Goal: Communication & Community: Answer question/provide support

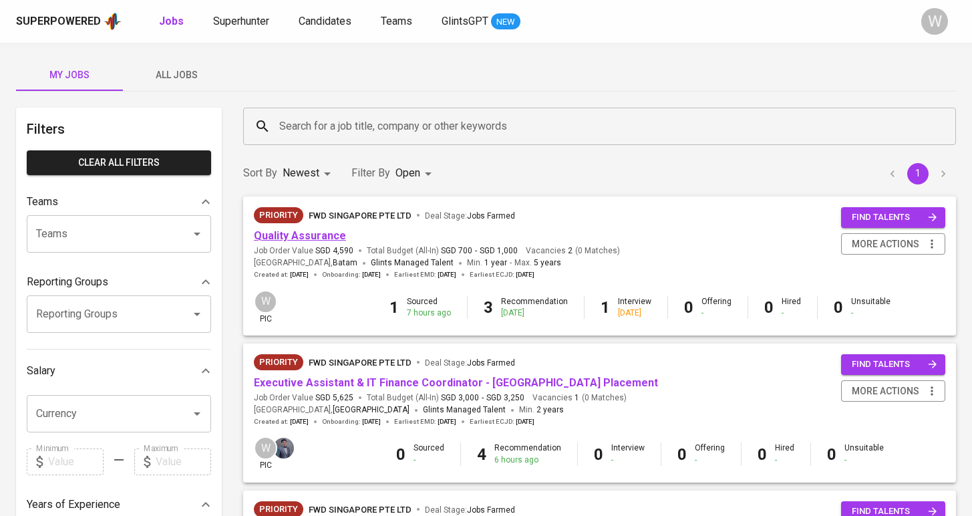
click at [325, 230] on link "Quality Assurance" at bounding box center [300, 235] width 92 height 13
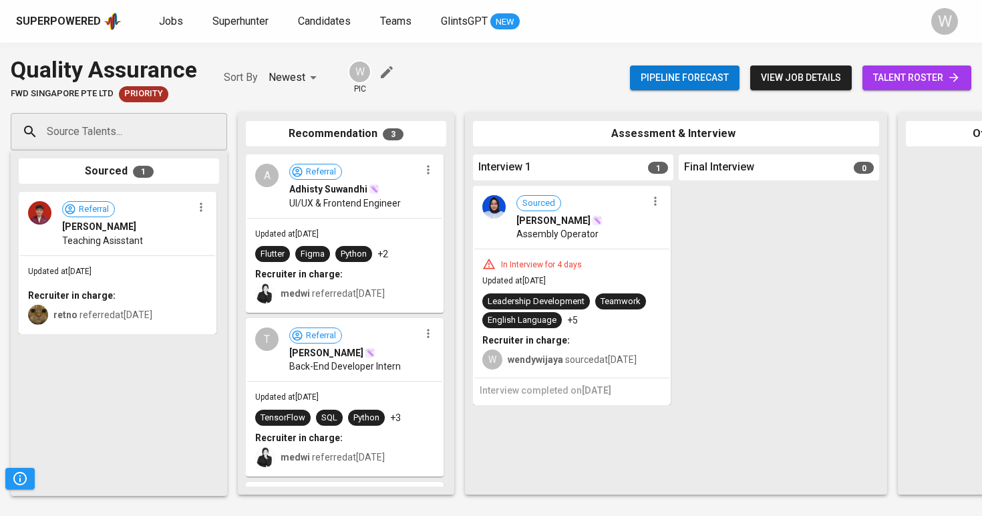
click at [895, 75] on span "talent roster" at bounding box center [917, 78] width 88 height 17
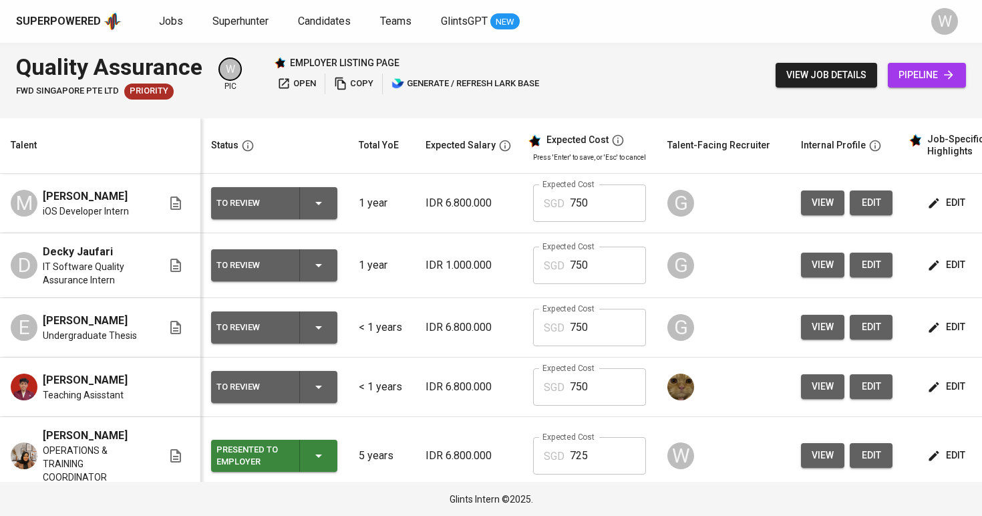
click at [928, 331] on icon "button" at bounding box center [934, 327] width 13 height 13
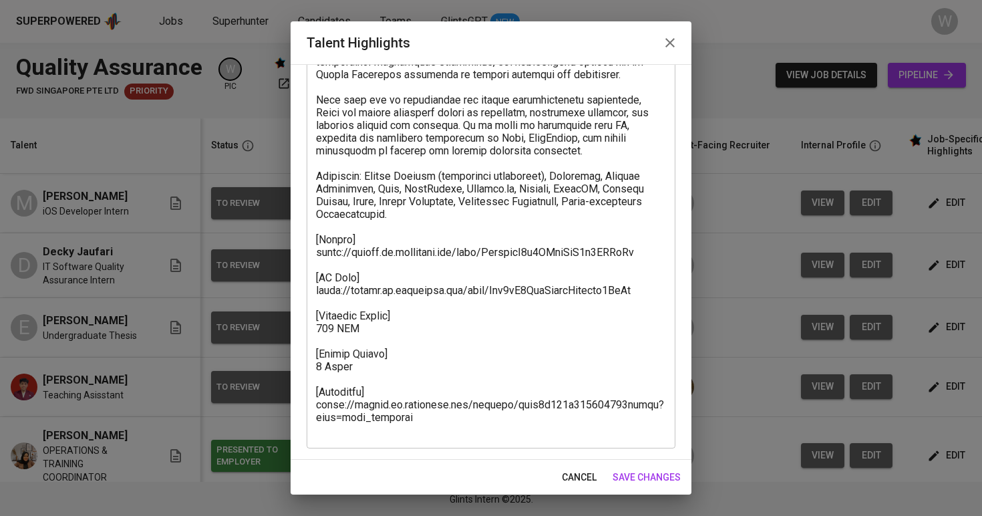
scroll to position [186, 0]
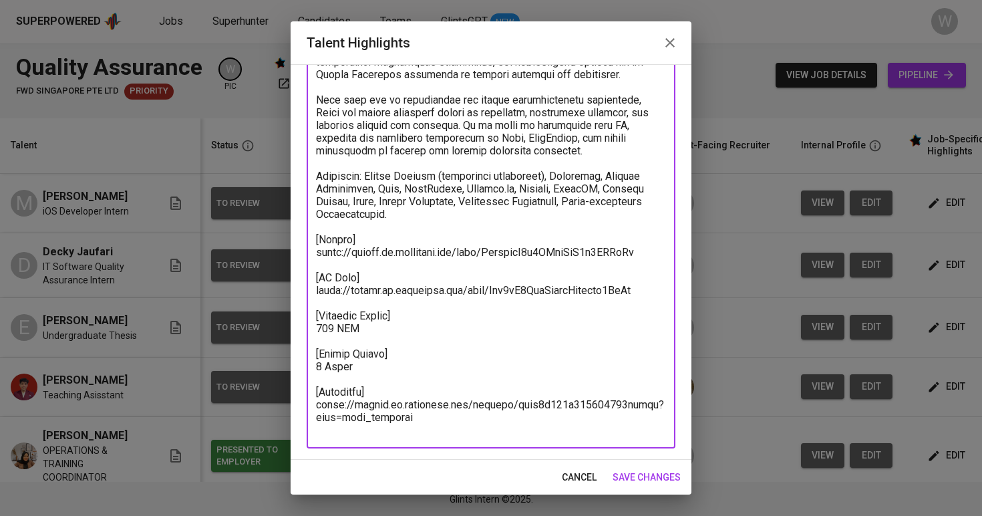
drag, startPoint x: 428, startPoint y: 435, endPoint x: 311, endPoint y: 419, distance: 118.0
click at [311, 419] on div "x Talent Highlights" at bounding box center [491, 201] width 369 height 495
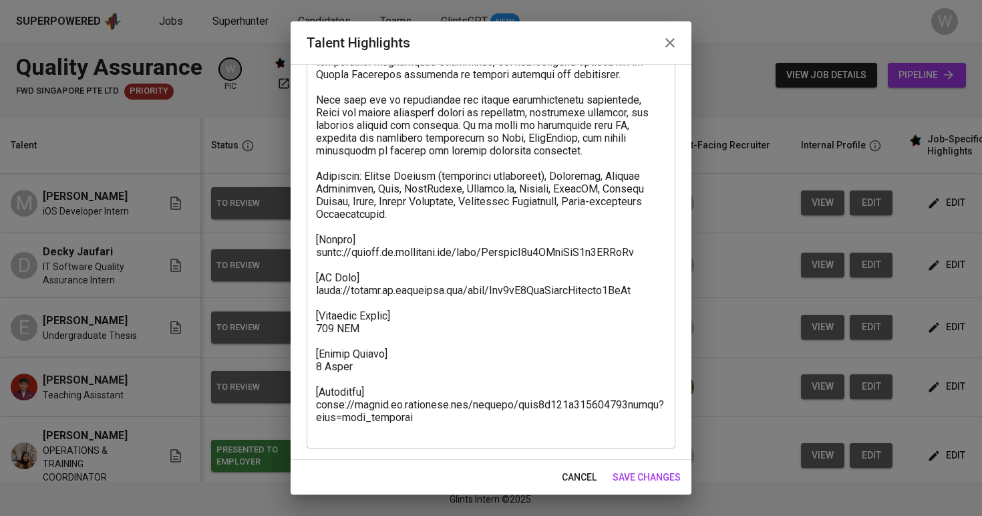
drag, startPoint x: 315, startPoint y: 266, endPoint x: 452, endPoint y: 247, distance: 138.3
click at [448, 247] on div "x Talent Highlights" at bounding box center [491, 201] width 369 height 495
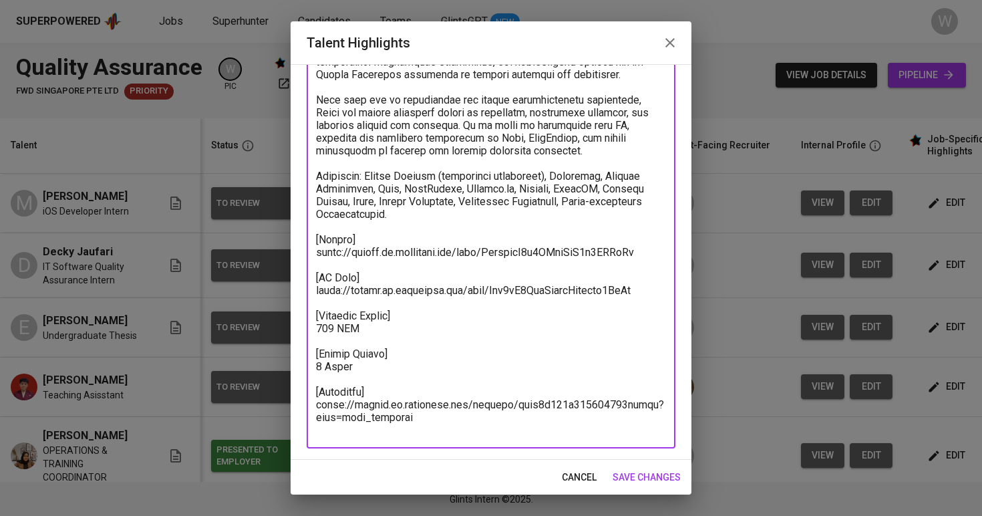
click at [646, 261] on textarea at bounding box center [491, 202] width 350 height 470
drag, startPoint x: 646, startPoint y: 261, endPoint x: 319, endPoint y: 266, distance: 326.8
click at [319, 266] on textarea at bounding box center [491, 202] width 350 height 470
click at [634, 480] on span "save changes" at bounding box center [647, 477] width 68 height 17
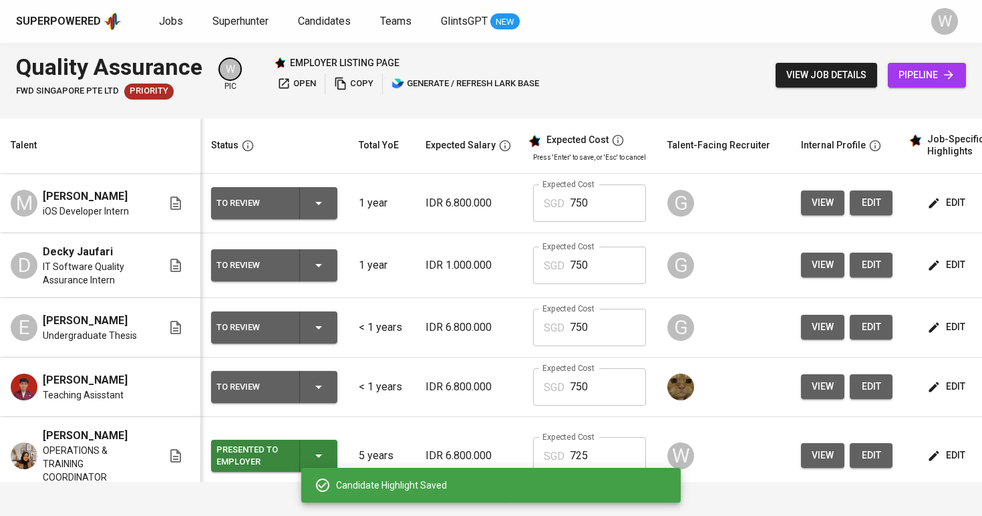
click at [945, 271] on span "edit" at bounding box center [947, 265] width 35 height 17
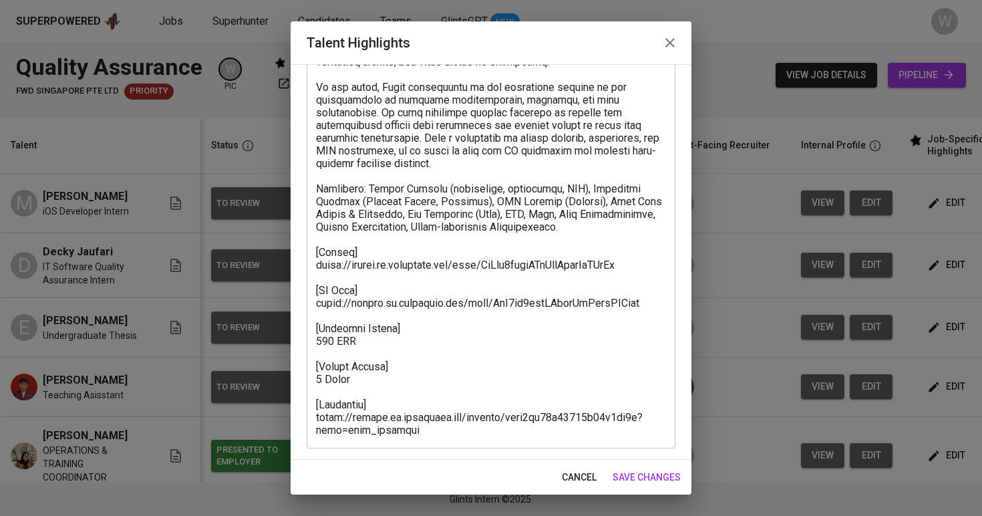
scroll to position [160, 0]
drag, startPoint x: 314, startPoint y: 265, endPoint x: 499, endPoint y: 267, distance: 184.5
click at [413, 267] on div "x Talent Highlights" at bounding box center [491, 213] width 369 height 469
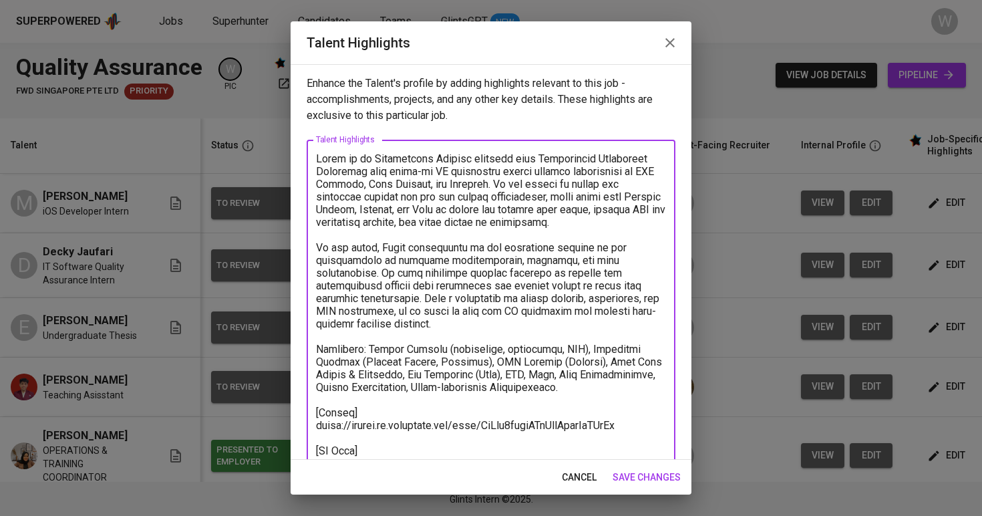
scroll to position [150, 0]
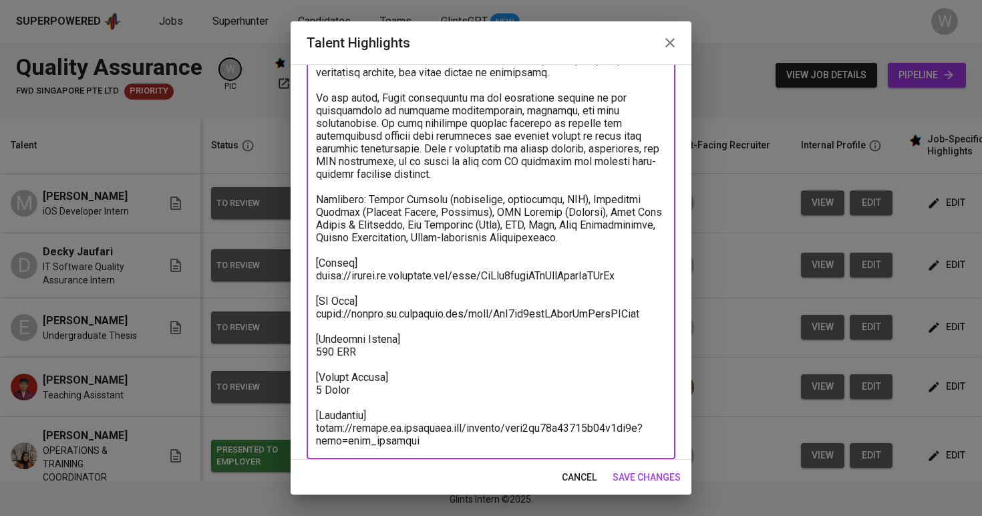
drag, startPoint x: 643, startPoint y: 277, endPoint x: 338, endPoint y: 280, distance: 304.8
click at [339, 280] on textarea at bounding box center [491, 225] width 350 height 444
drag, startPoint x: 327, startPoint y: 280, endPoint x: 320, endPoint y: 280, distance: 7.4
click at [321, 280] on textarea at bounding box center [491, 225] width 350 height 444
click at [317, 273] on textarea at bounding box center [491, 225] width 350 height 444
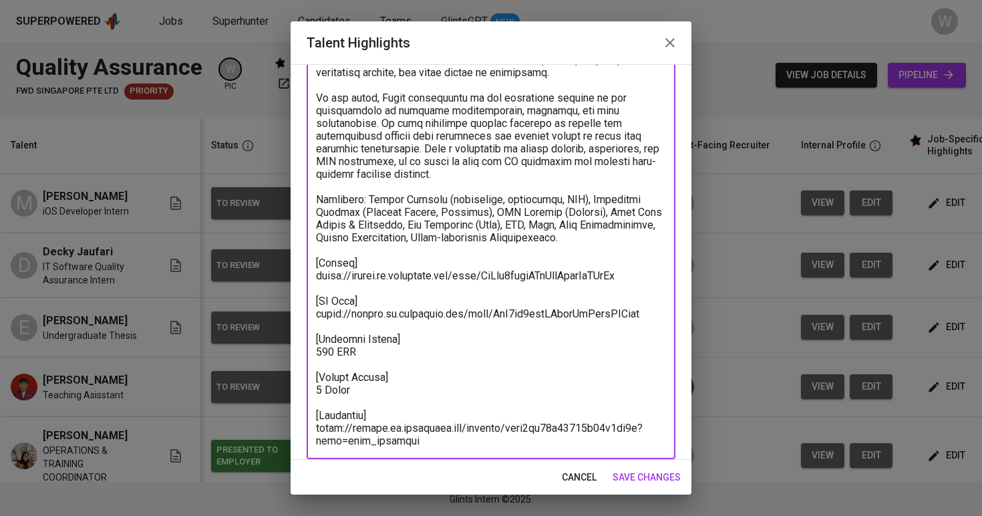
drag, startPoint x: 317, startPoint y: 273, endPoint x: 642, endPoint y: 278, distance: 324.8
click at [642, 278] on textarea at bounding box center [491, 225] width 350 height 444
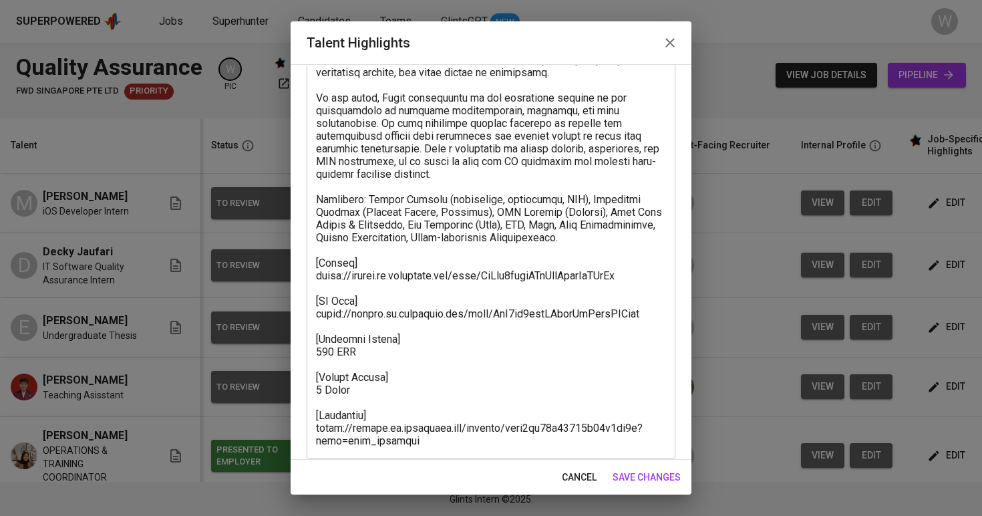
drag, startPoint x: 415, startPoint y: 448, endPoint x: 321, endPoint y: 430, distance: 95.9
click at [334, 430] on div "x Talent Highlights" at bounding box center [491, 224] width 369 height 469
drag, startPoint x: 315, startPoint y: 430, endPoint x: 358, endPoint y: 433, distance: 42.9
click at [358, 433] on div "x Talent Highlights" at bounding box center [491, 224] width 369 height 469
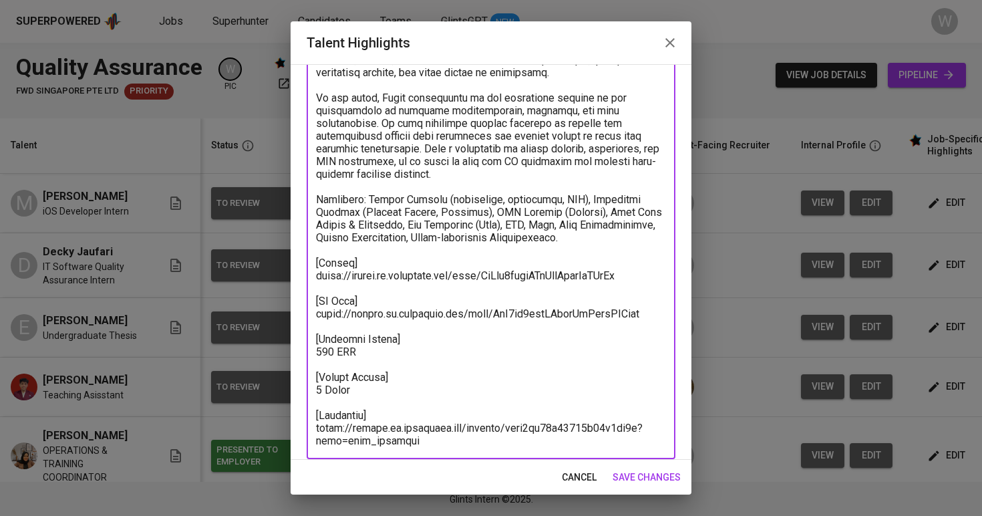
click at [372, 433] on textarea at bounding box center [491, 225] width 350 height 444
drag, startPoint x: 420, startPoint y: 442, endPoint x: 300, endPoint y: 431, distance: 120.8
click at [300, 431] on div "Enhance the Talent's profile by adding highlights relevant to this job - accomp…" at bounding box center [491, 262] width 401 height 396
click at [632, 476] on span "save changes" at bounding box center [647, 477] width 68 height 17
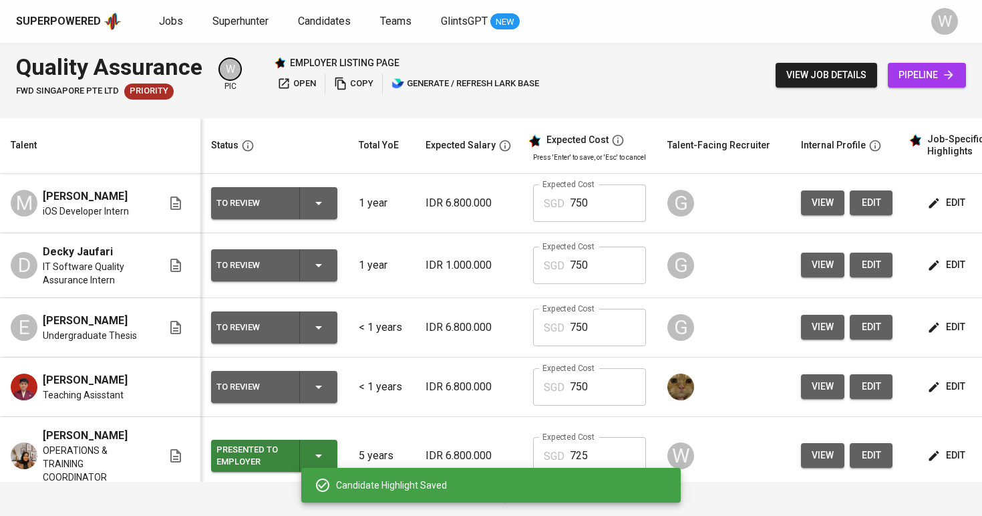
click at [930, 208] on icon "button" at bounding box center [935, 203] width 10 height 10
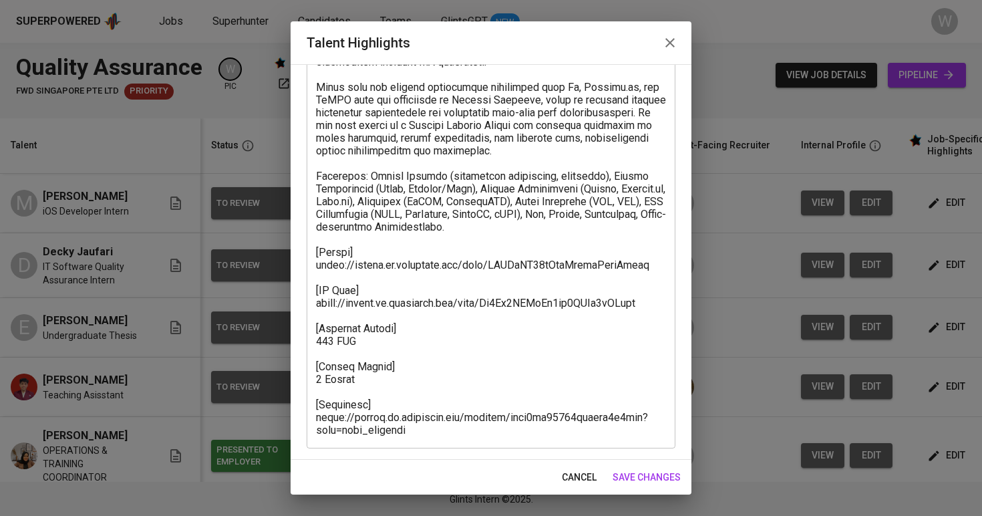
scroll to position [186, 0]
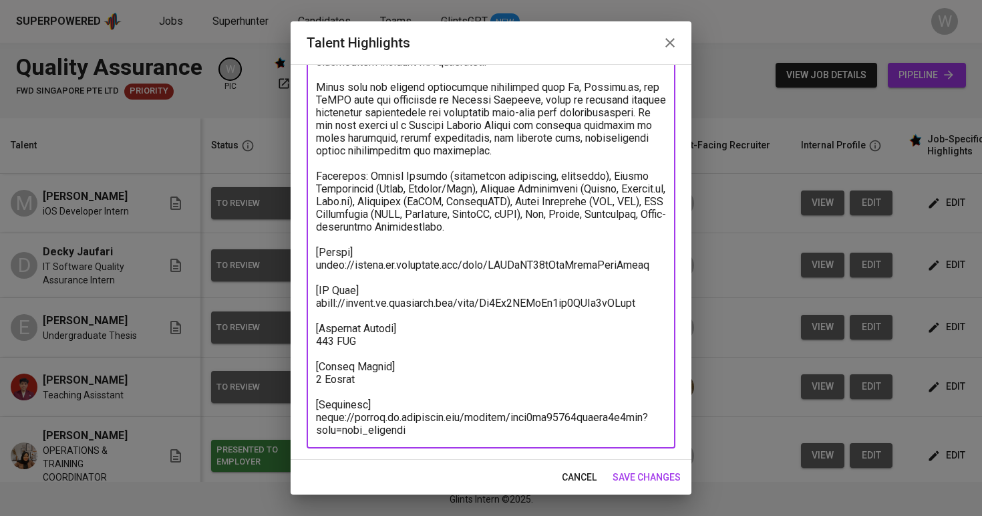
drag, startPoint x: 317, startPoint y: 264, endPoint x: 670, endPoint y: 267, distance: 352.2
click at [670, 267] on div "Enhance the Talent's profile by adding highlights relevant to this job - accomp…" at bounding box center [491, 262] width 401 height 396
click at [321, 422] on textarea at bounding box center [491, 202] width 350 height 470
click at [317, 420] on textarea at bounding box center [491, 202] width 350 height 470
drag, startPoint x: 317, startPoint y: 420, endPoint x: 398, endPoint y: 439, distance: 83.0
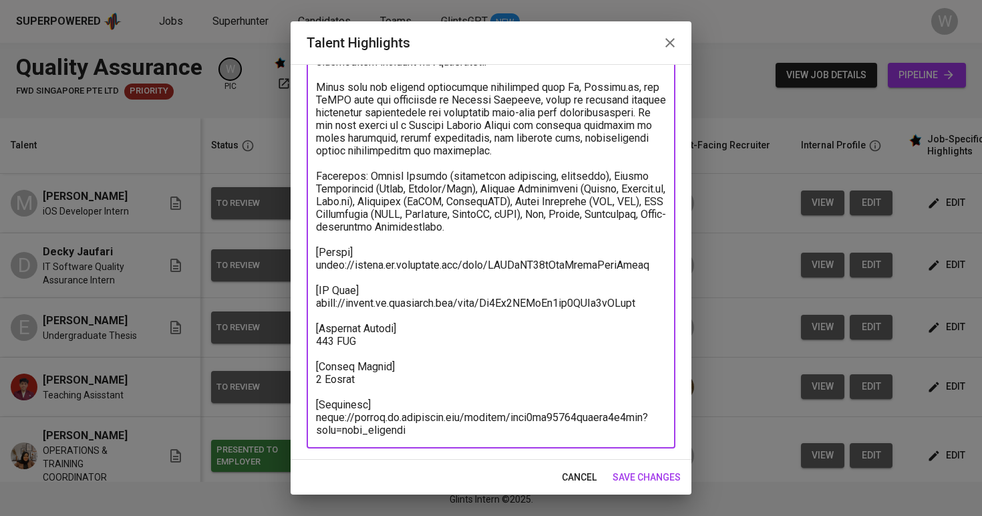
click at [398, 438] on div "x Talent Highlights" at bounding box center [491, 201] width 369 height 495
click at [670, 475] on span "save changes" at bounding box center [647, 477] width 68 height 17
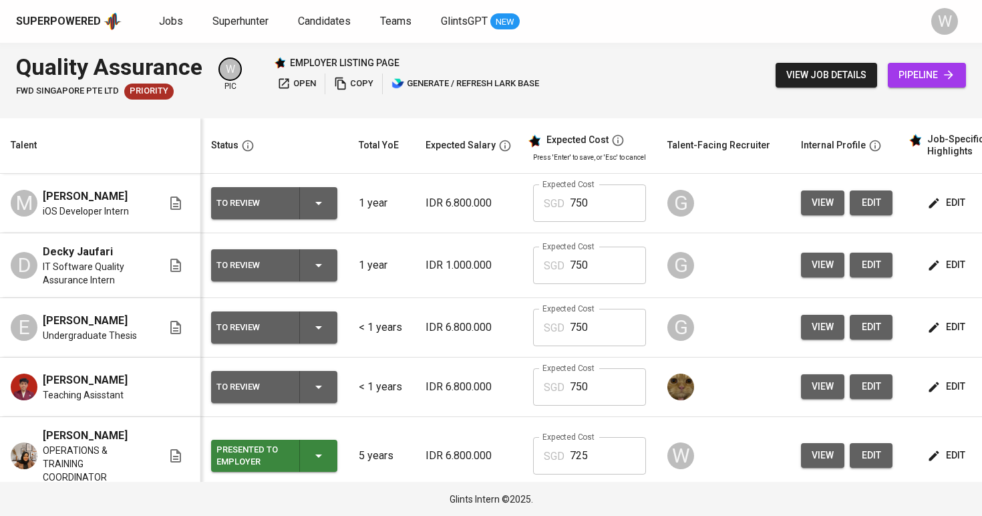
click at [309, 388] on div "To Review" at bounding box center [275, 387] width 116 height 32
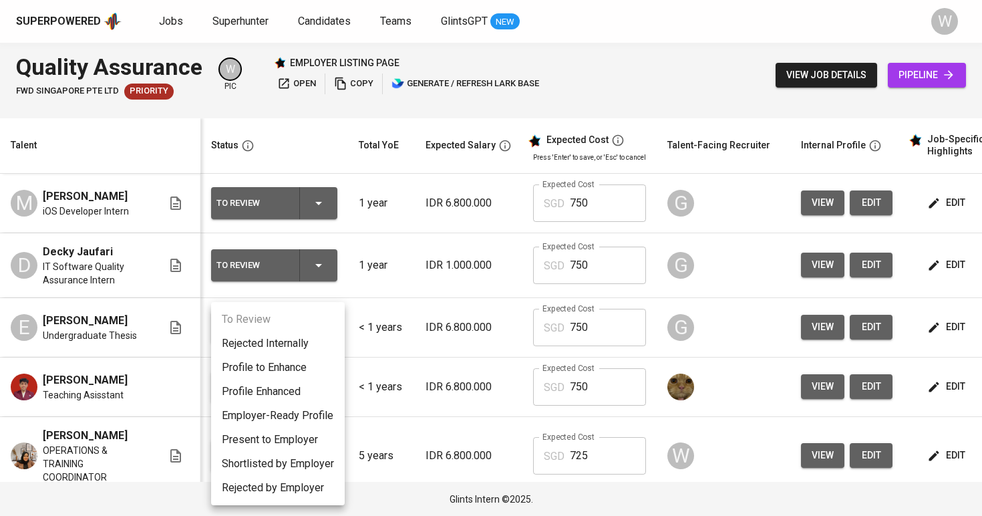
click at [303, 424] on li "Employer-Ready Profile" at bounding box center [278, 416] width 134 height 24
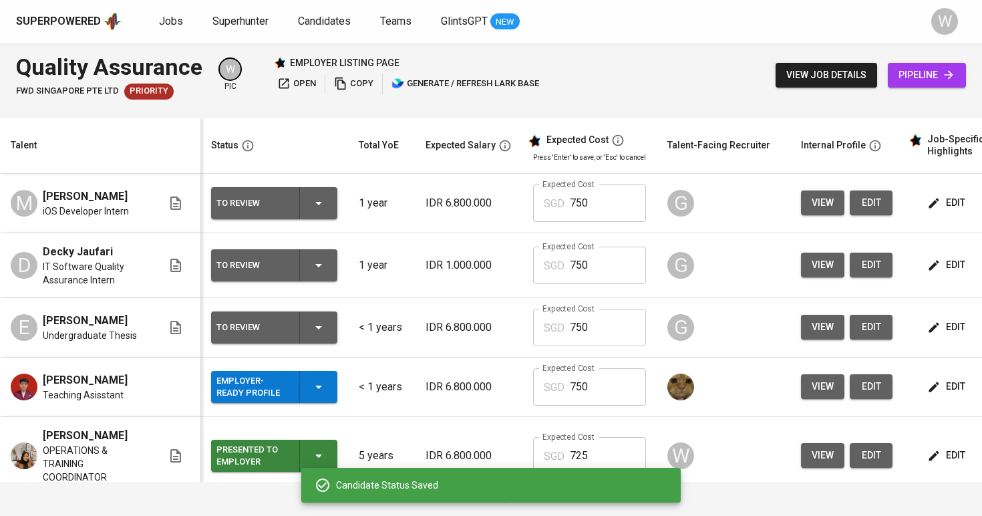
click at [311, 335] on icon "button" at bounding box center [319, 327] width 16 height 16
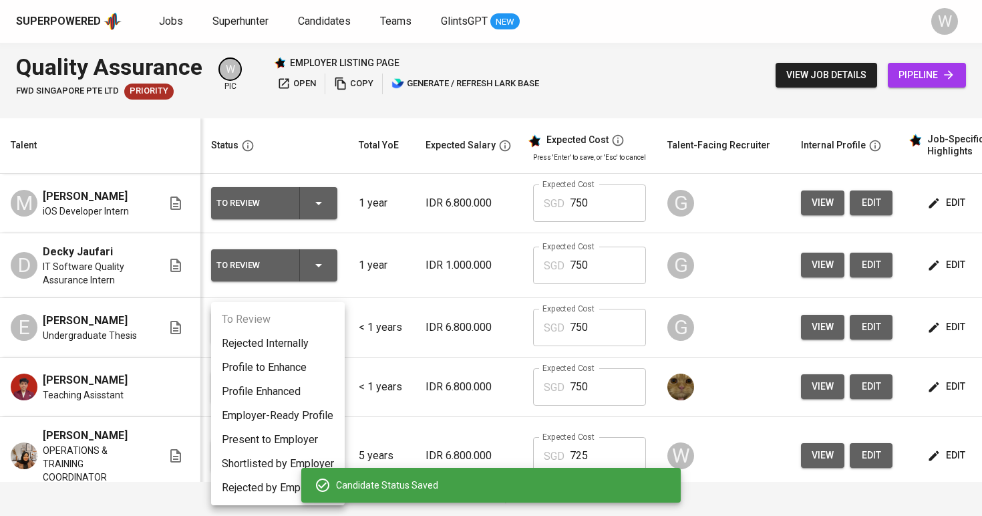
click at [285, 411] on li "Employer-Ready Profile" at bounding box center [278, 416] width 134 height 24
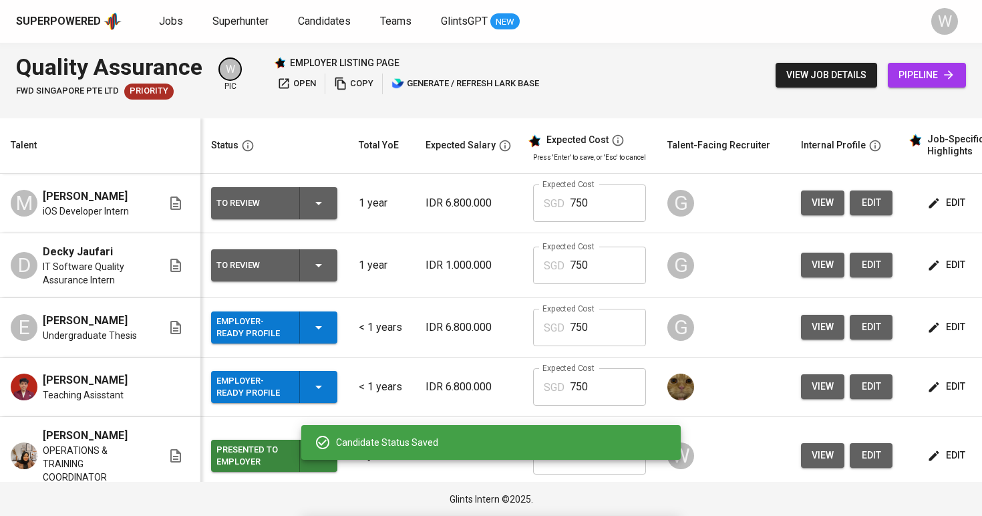
click at [319, 281] on div "To Review" at bounding box center [275, 265] width 116 height 32
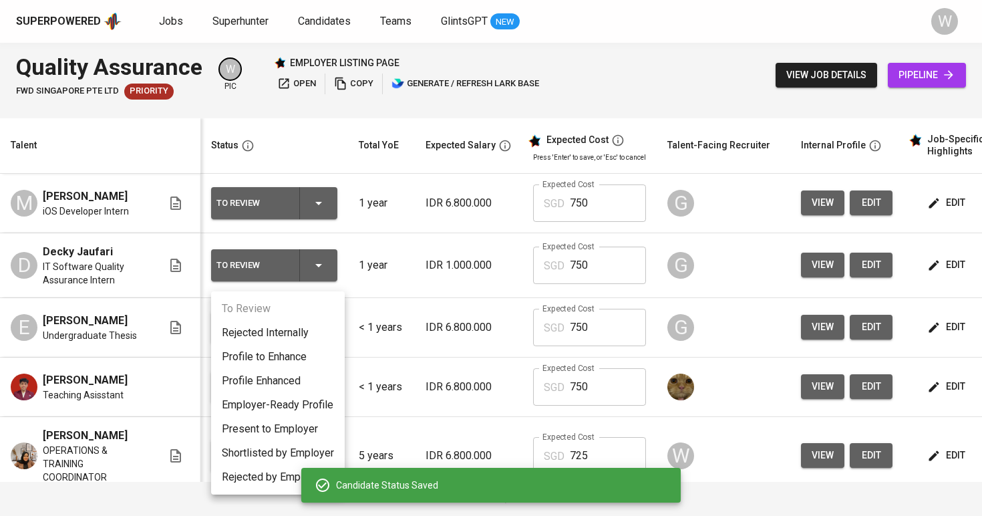
click at [305, 404] on li "Employer-Ready Profile" at bounding box center [278, 405] width 134 height 24
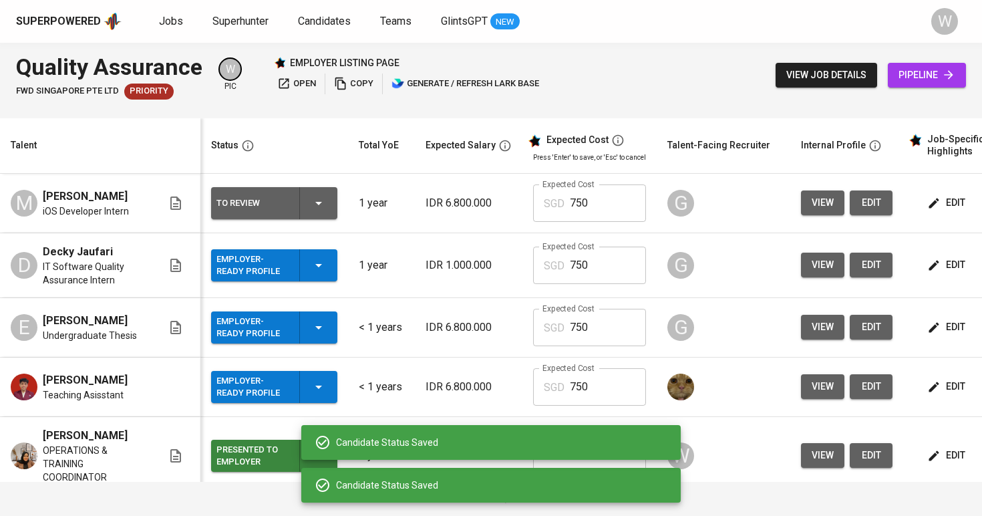
click at [321, 209] on icon "button" at bounding box center [319, 203] width 16 height 16
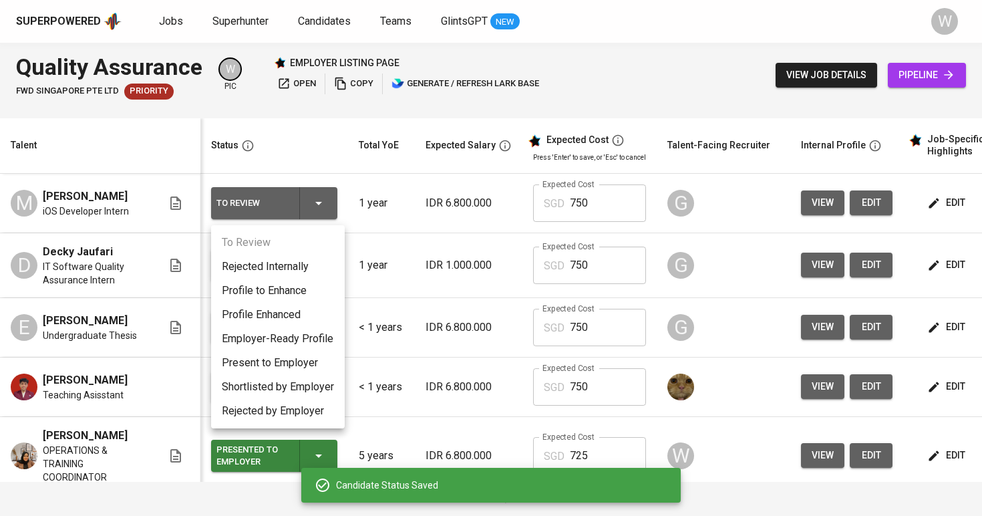
click at [303, 328] on li "Employer-Ready Profile" at bounding box center [278, 339] width 134 height 24
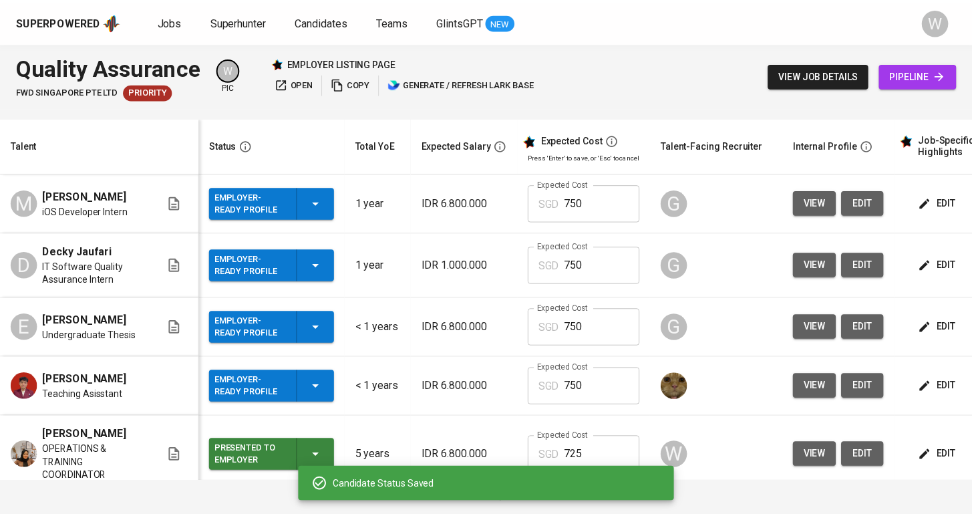
scroll to position [0, 0]
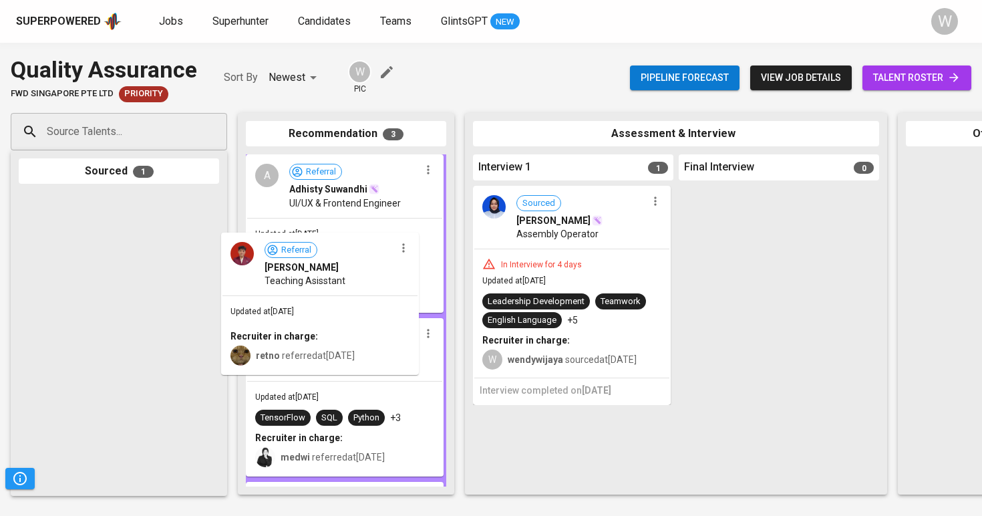
drag, startPoint x: 101, startPoint y: 297, endPoint x: 308, endPoint y: 338, distance: 211.3
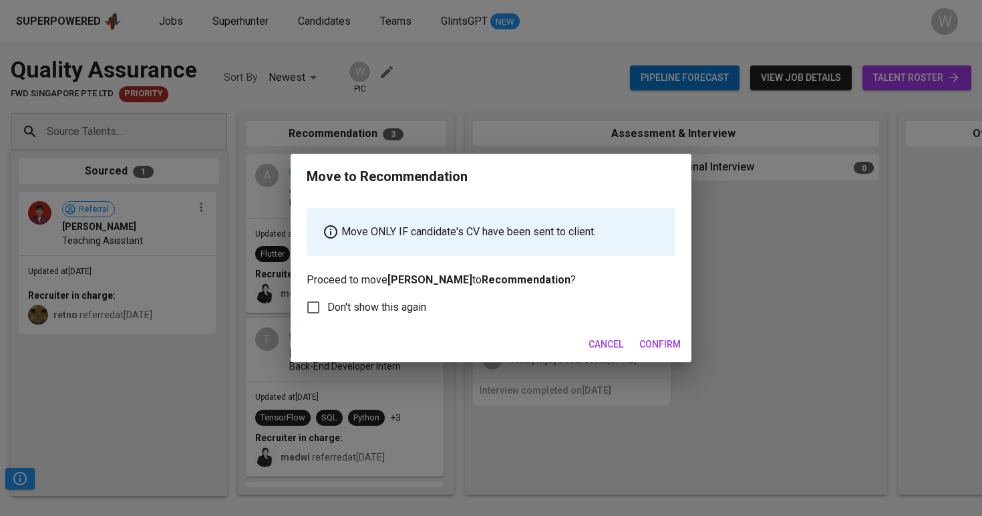
click at [673, 340] on span "Confirm" at bounding box center [660, 344] width 41 height 17
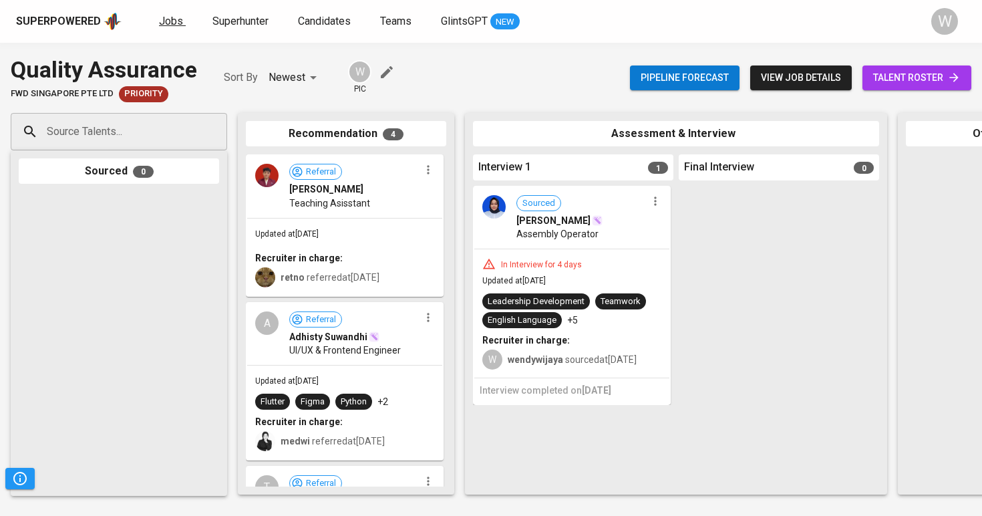
click at [166, 17] on span "Jobs" at bounding box center [171, 21] width 24 height 13
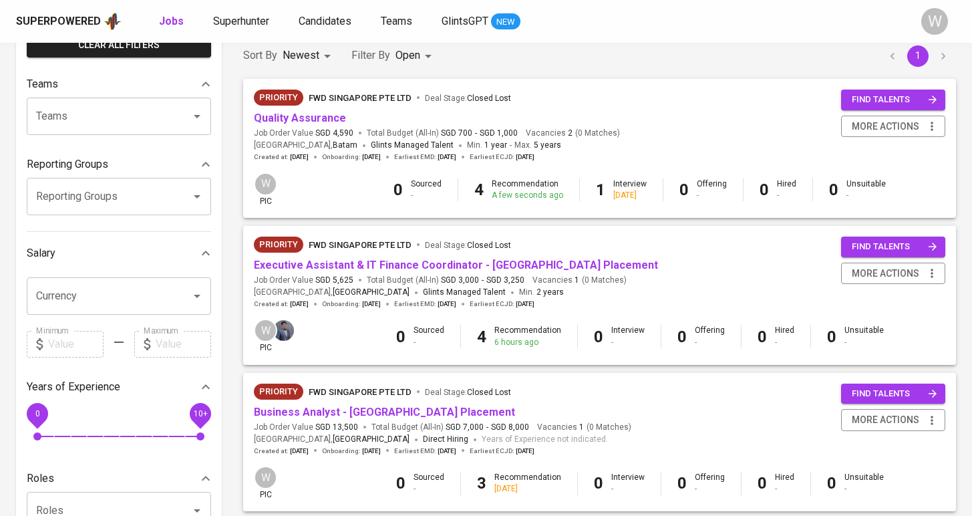
scroll to position [125, 0]
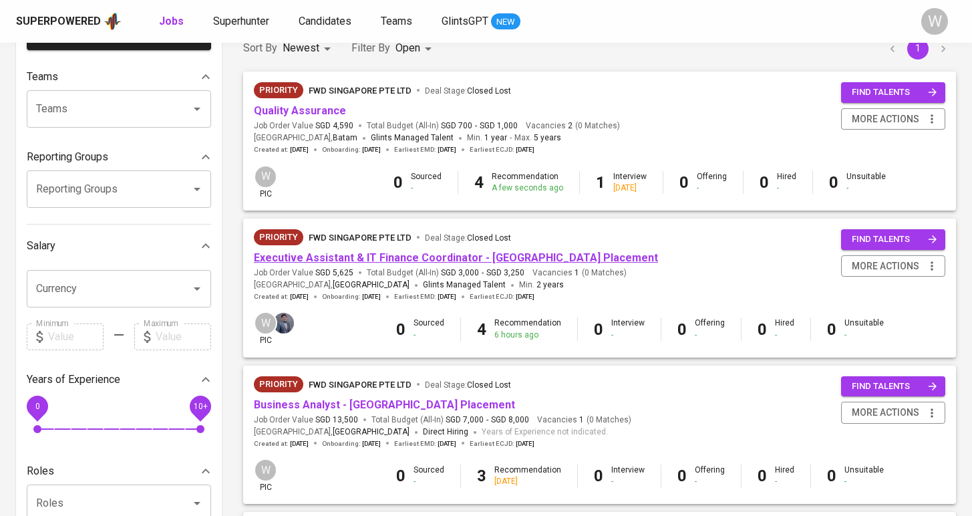
click at [315, 261] on link "Executive Assistant & IT Finance Coordinator - [GEOGRAPHIC_DATA] Placement" at bounding box center [456, 257] width 404 height 13
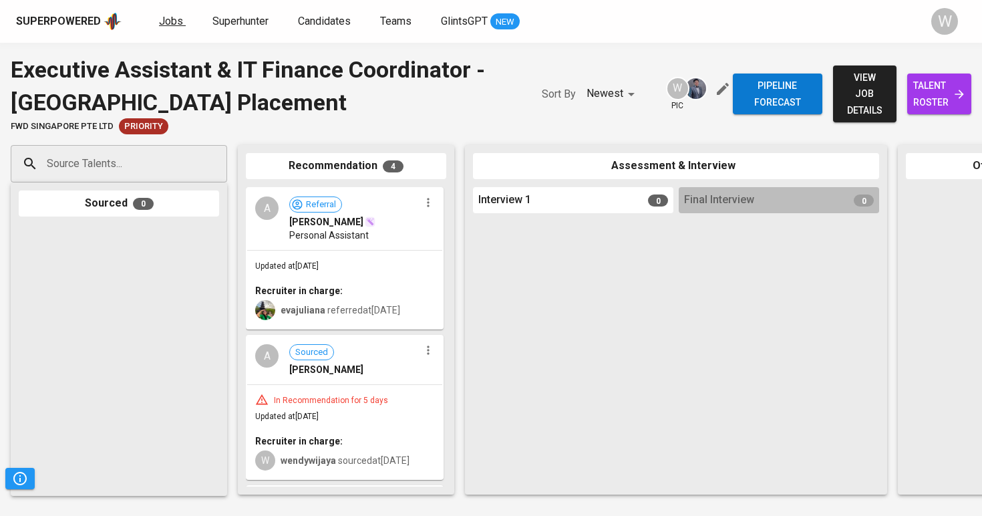
click at [160, 23] on span "Jobs" at bounding box center [171, 21] width 24 height 13
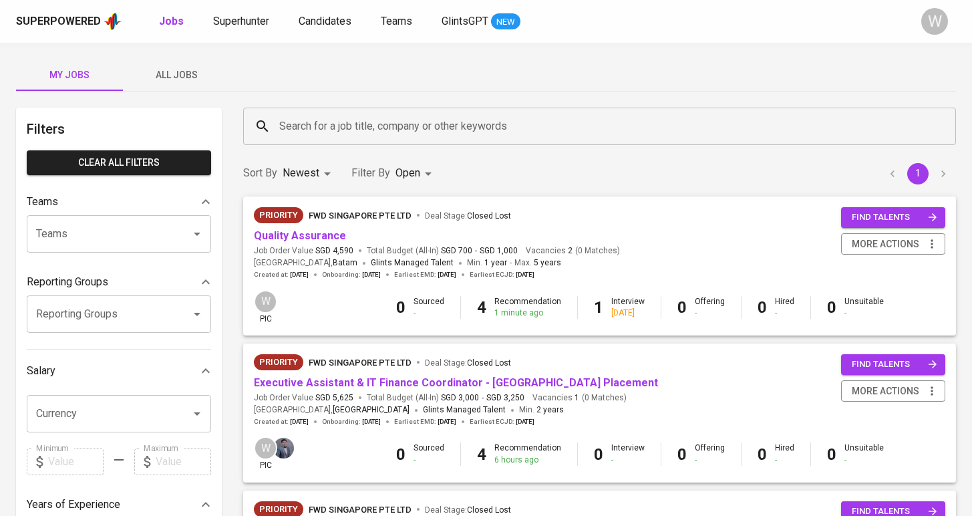
click at [167, 68] on span "All Jobs" at bounding box center [176, 75] width 91 height 17
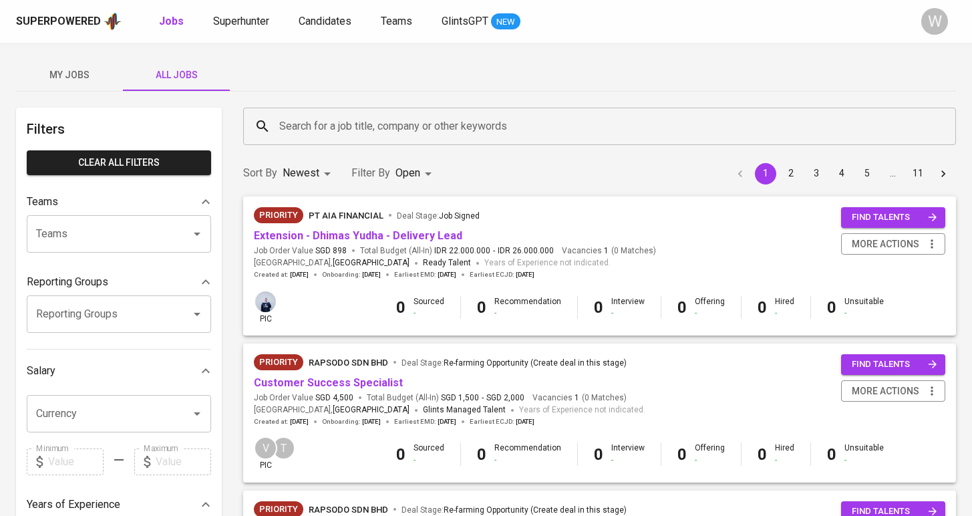
click at [306, 102] on div "Search for a job title, company or other keywords Search for a job title, compa…" at bounding box center [599, 126] width 729 height 53
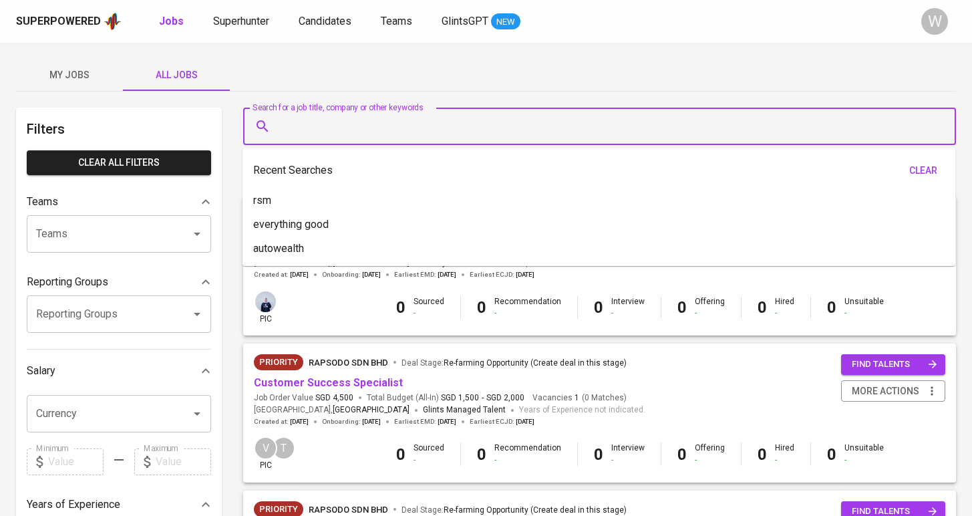
click at [299, 116] on input "Search for a job title, company or other keywords" at bounding box center [603, 126] width 654 height 25
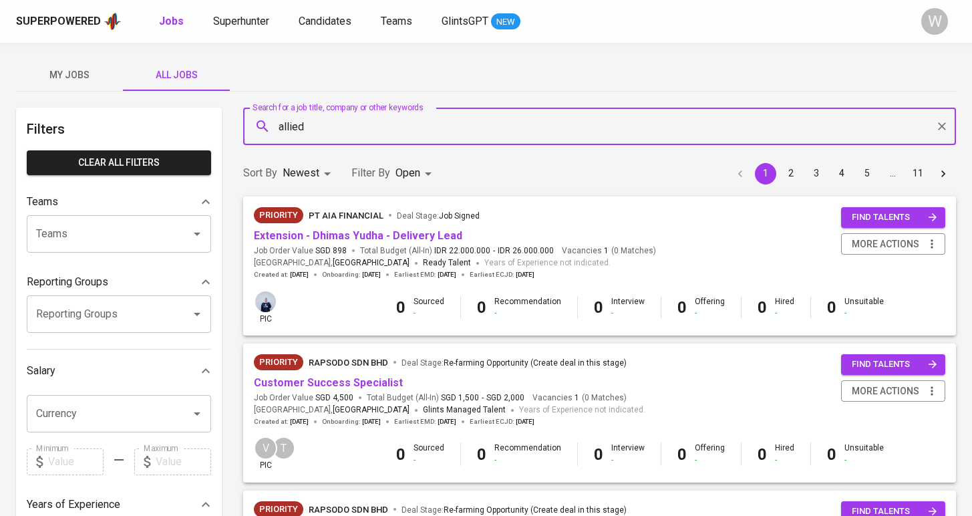
type input "allied"
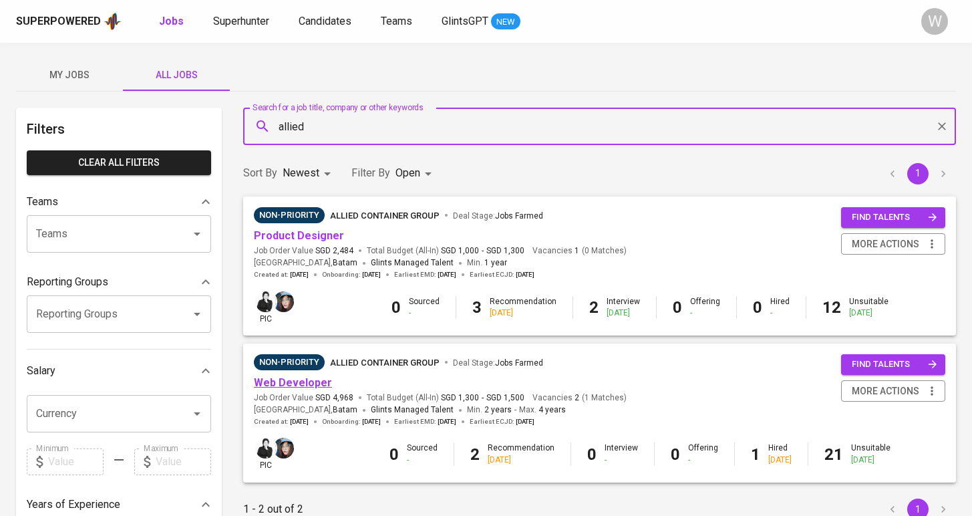
click at [305, 380] on link "Web Developer" at bounding box center [293, 382] width 78 height 13
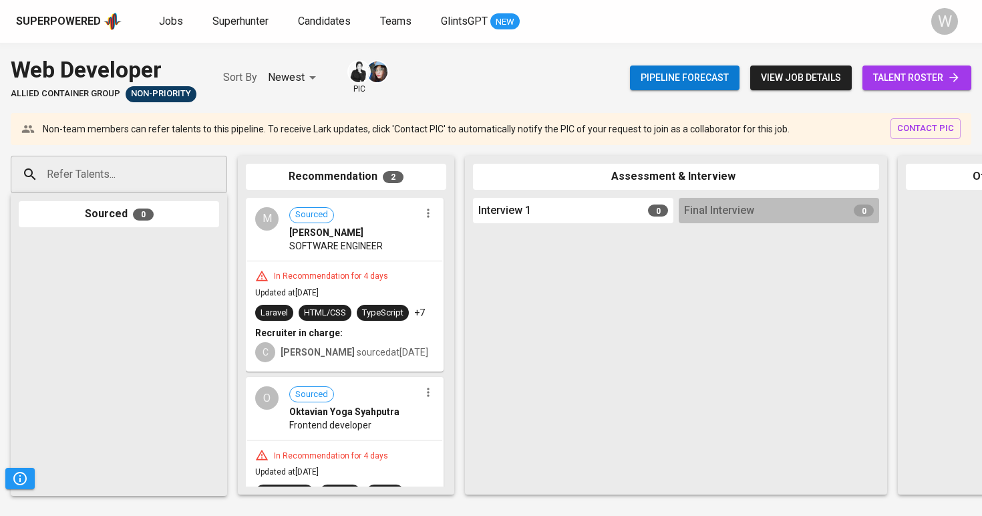
click at [921, 76] on span "talent roster" at bounding box center [917, 78] width 88 height 17
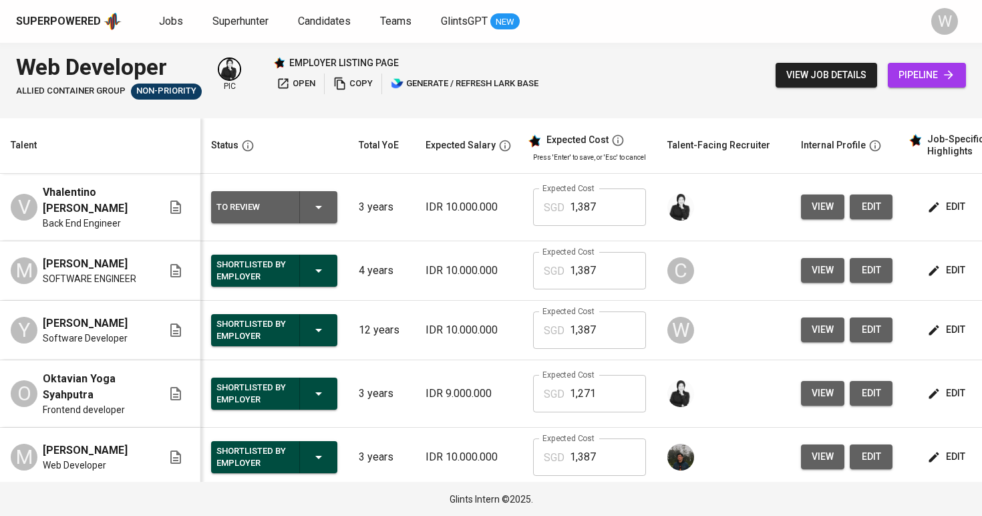
click at [813, 335] on span "view" at bounding box center [823, 329] width 22 height 17
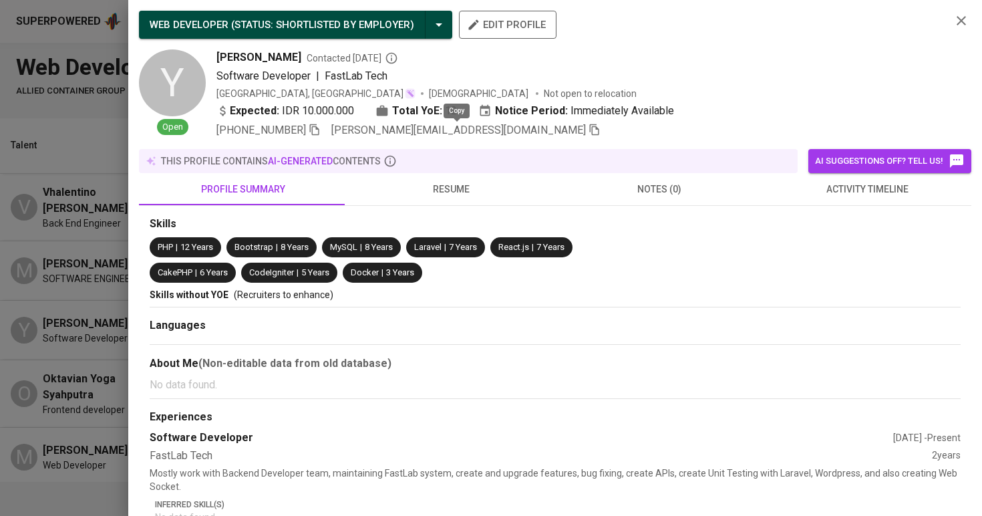
click at [589, 135] on icon "button" at bounding box center [595, 130] width 12 height 12
click at [132, 211] on div "WEB DEVELOPER ( STATUS : Shortlisted by Employer ) edit profile Y Open [PERSON_…" at bounding box center [555, 258] width 854 height 516
click at [94, 217] on div at bounding box center [491, 258] width 982 height 516
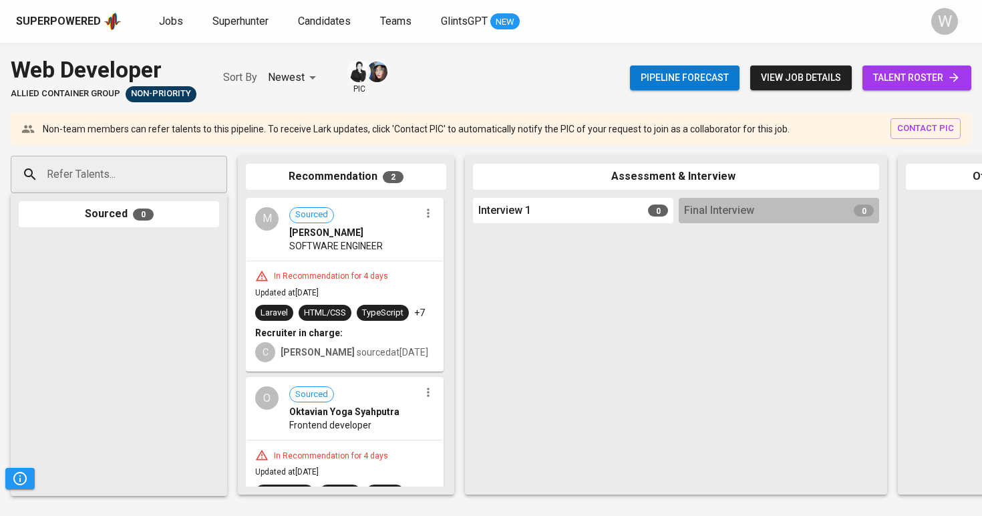
click at [131, 180] on input "Refer Talents..." at bounding box center [113, 174] width 140 height 25
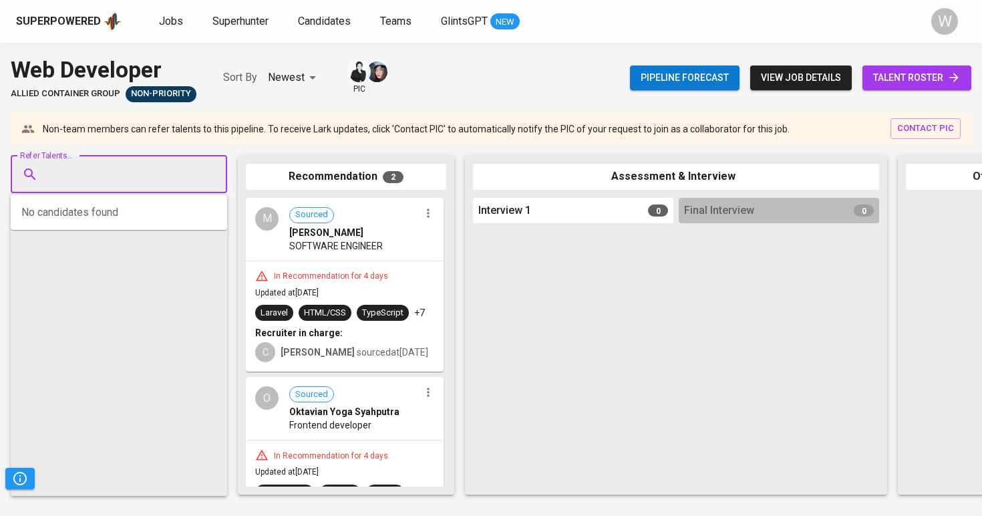
paste input "[PERSON_NAME][EMAIL_ADDRESS][DOMAIN_NAME]"
type input "[PERSON_NAME][EMAIL_ADDRESS][DOMAIN_NAME]"
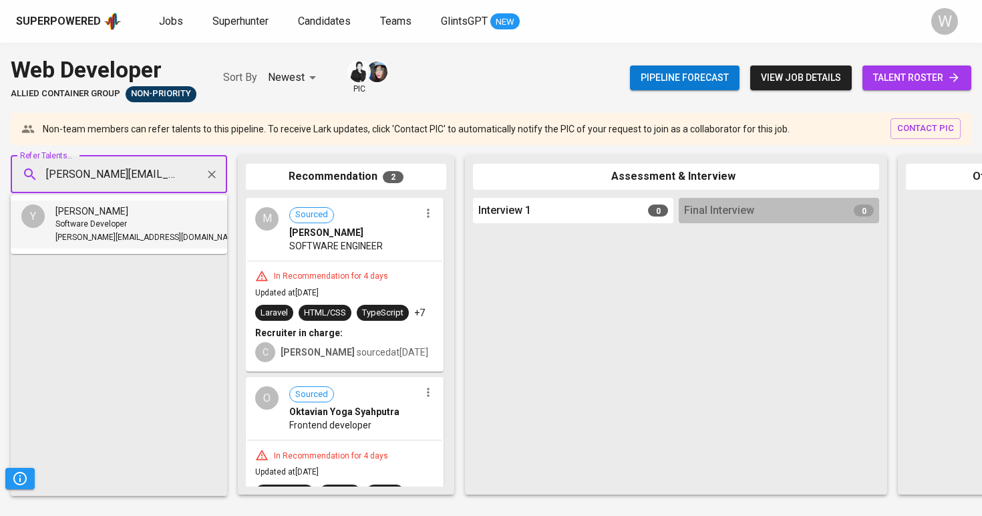
click at [138, 229] on div "Software Developer" at bounding box center [148, 224] width 186 height 13
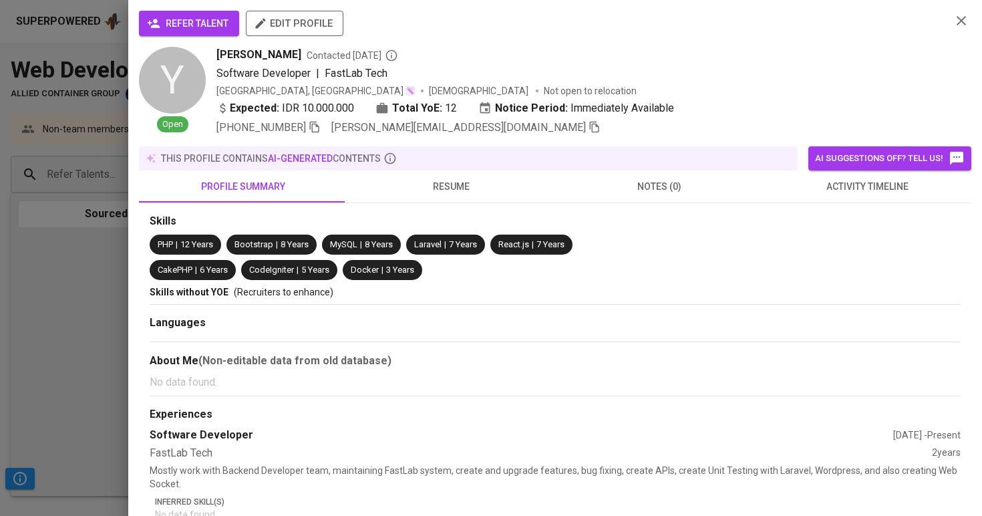
click at [170, 30] on span "refer talent" at bounding box center [189, 23] width 79 height 17
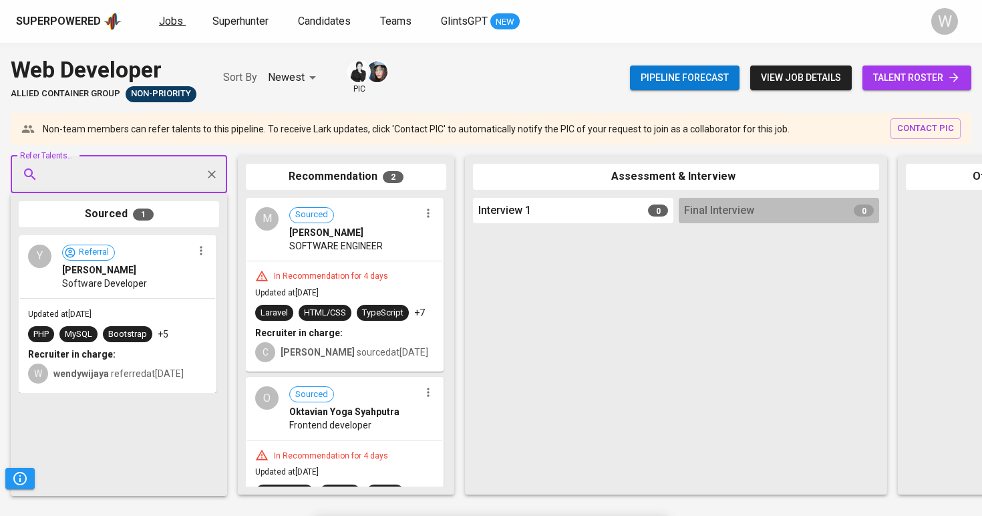
click at [162, 21] on span "Jobs" at bounding box center [171, 21] width 24 height 13
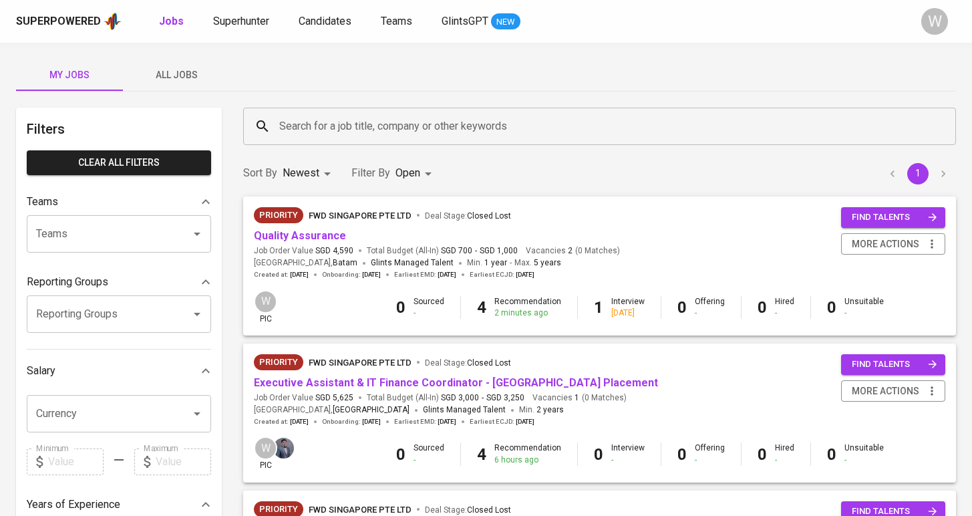
click at [165, 59] on button "All Jobs" at bounding box center [176, 75] width 107 height 32
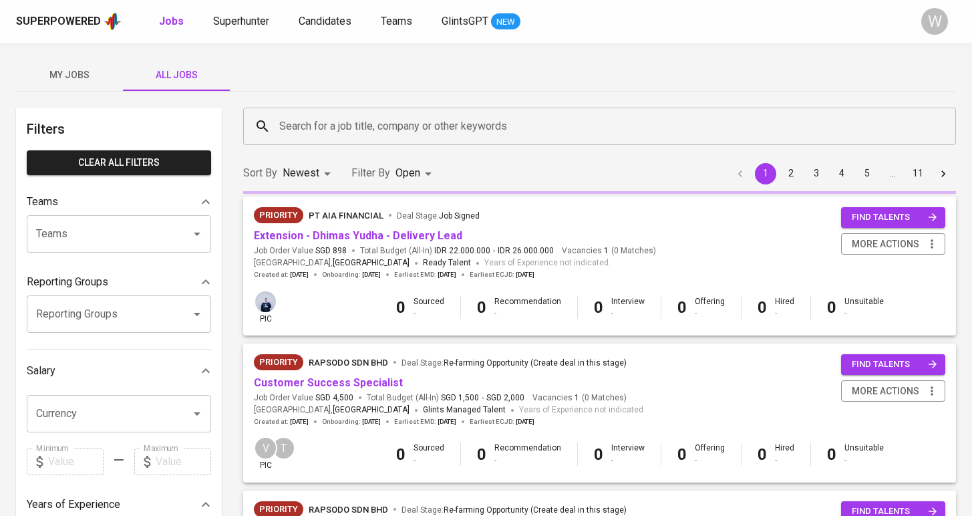
click at [273, 122] on div "Search for a job title, company or other keywords" at bounding box center [599, 126] width 713 height 37
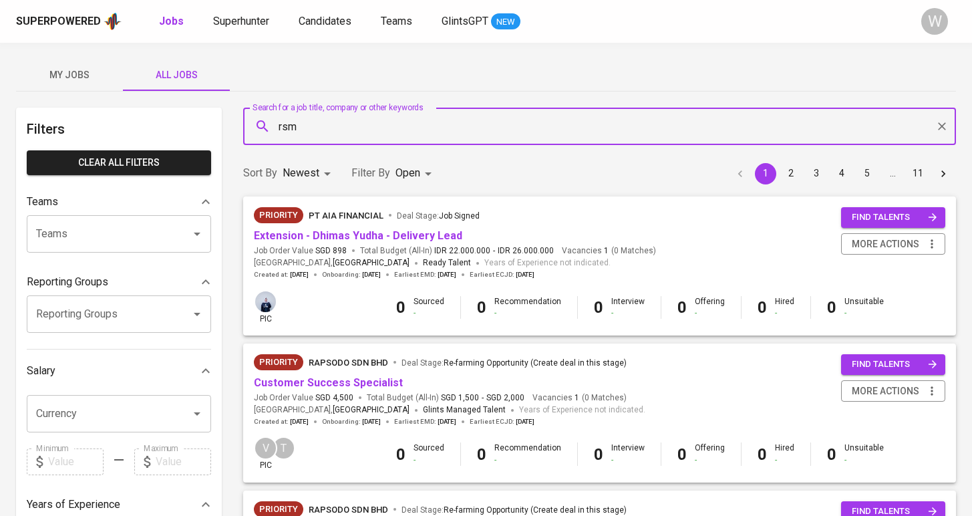
type input "rsm"
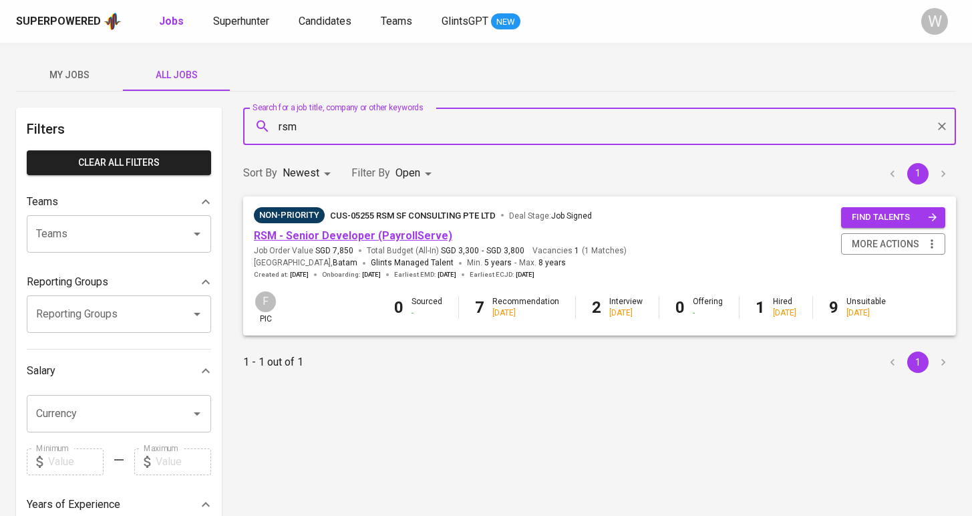
click at [376, 236] on link "RSM - Senior Developer (PayrollServe)" at bounding box center [353, 235] width 198 height 13
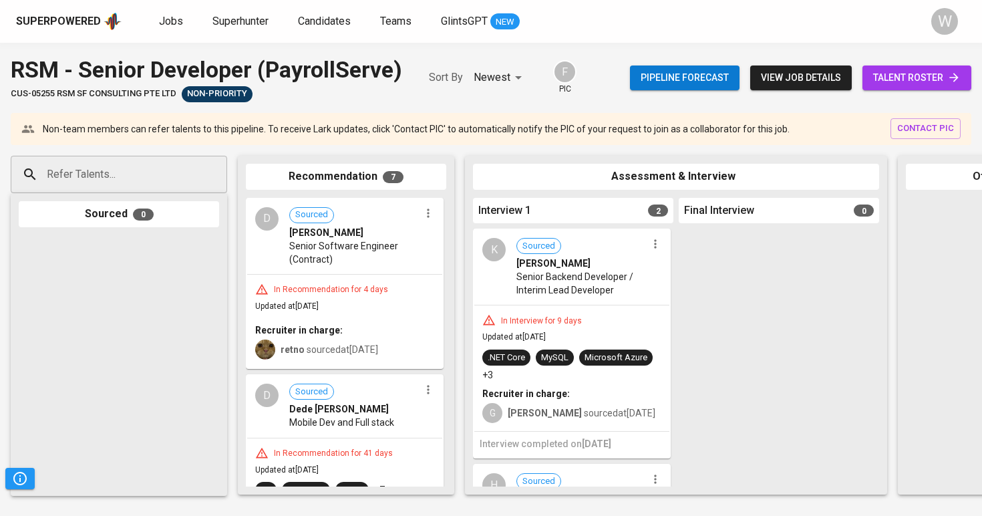
click at [69, 170] on input "Refer Talents..." at bounding box center [113, 174] width 140 height 25
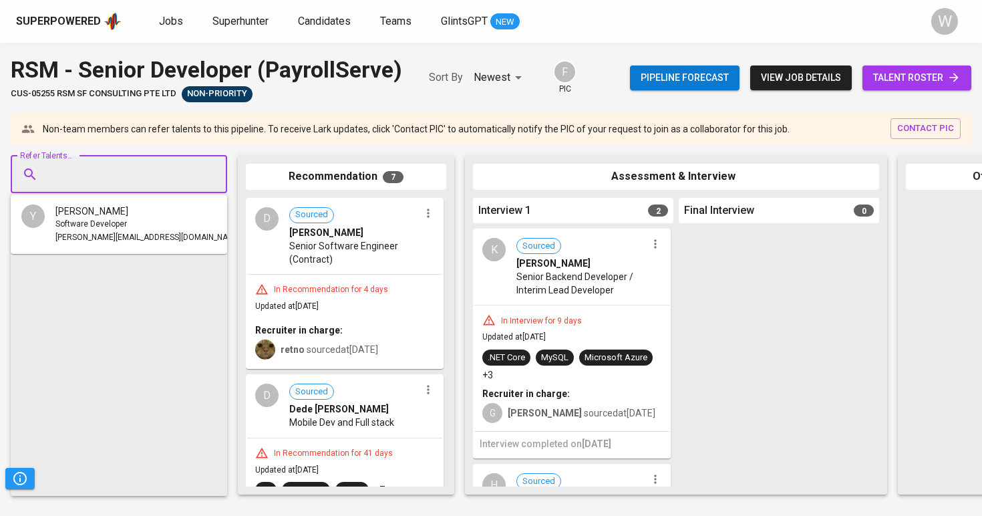
paste input "[EMAIL_ADDRESS][DOMAIN_NAME]"
type input "[EMAIL_ADDRESS][DOMAIN_NAME]"
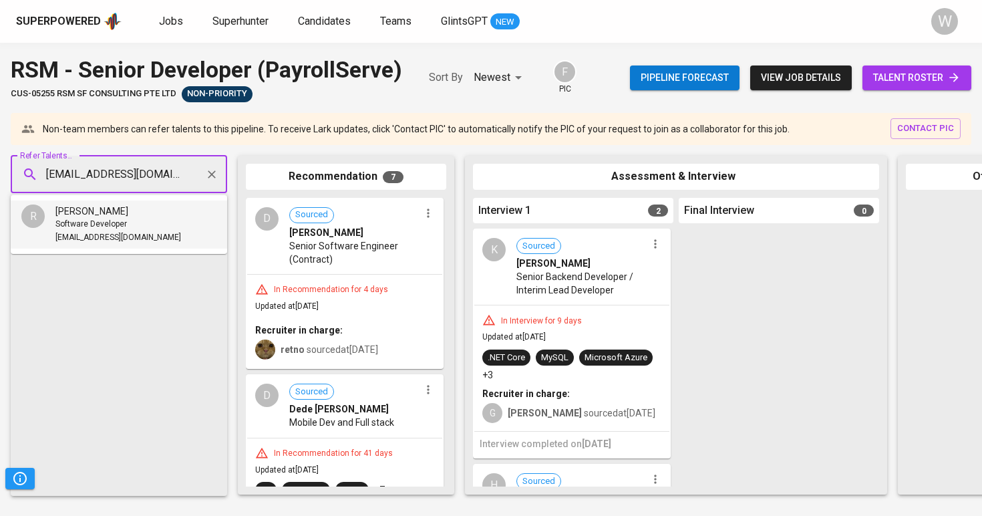
click at [88, 216] on span "[PERSON_NAME]" at bounding box center [91, 210] width 73 height 13
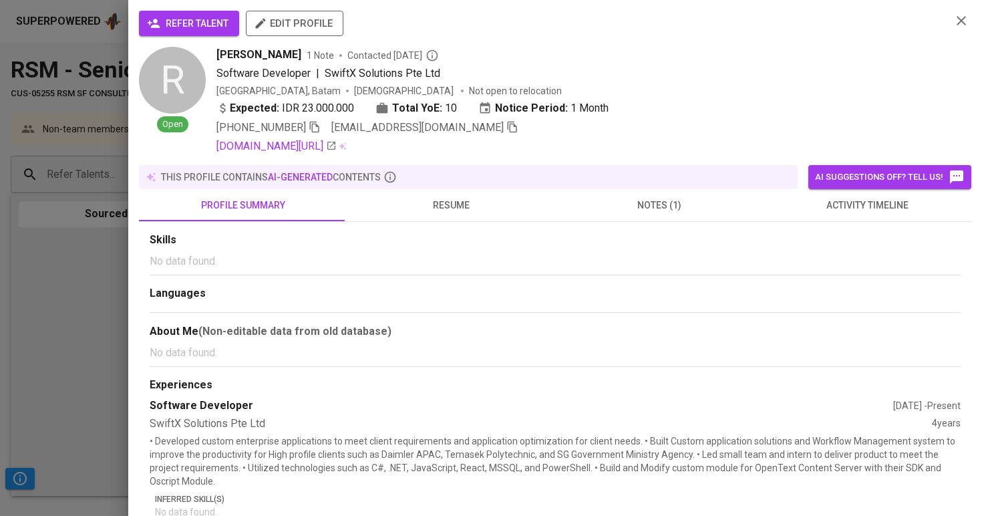
click at [194, 22] on span "refer talent" at bounding box center [189, 23] width 79 height 17
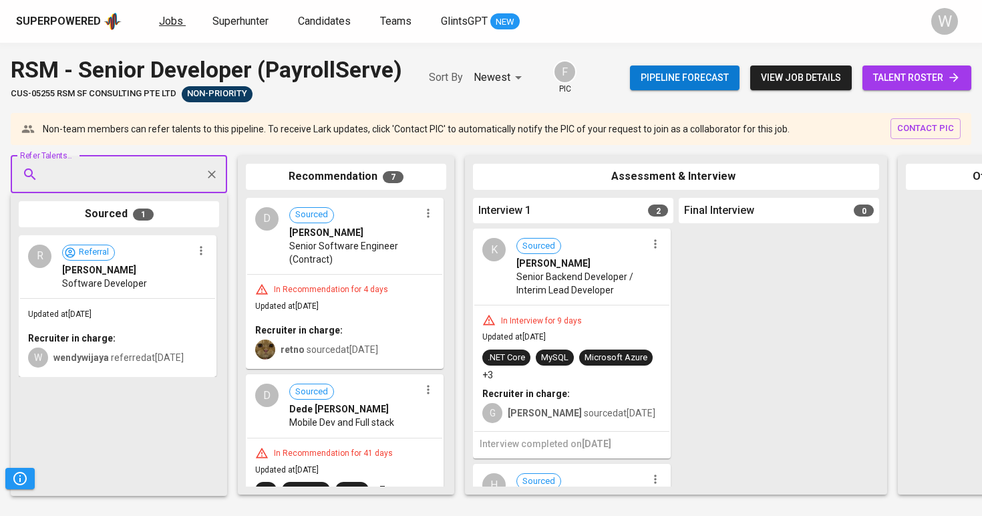
click at [175, 17] on span "Jobs" at bounding box center [171, 21] width 24 height 13
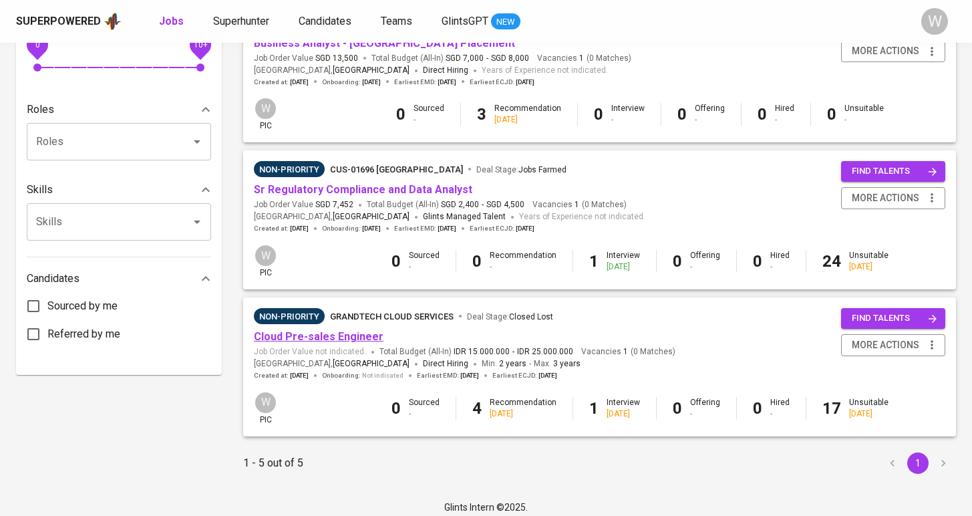
scroll to position [486, 0]
click at [356, 334] on link "Cloud Pre-sales Engineer" at bounding box center [319, 337] width 130 height 13
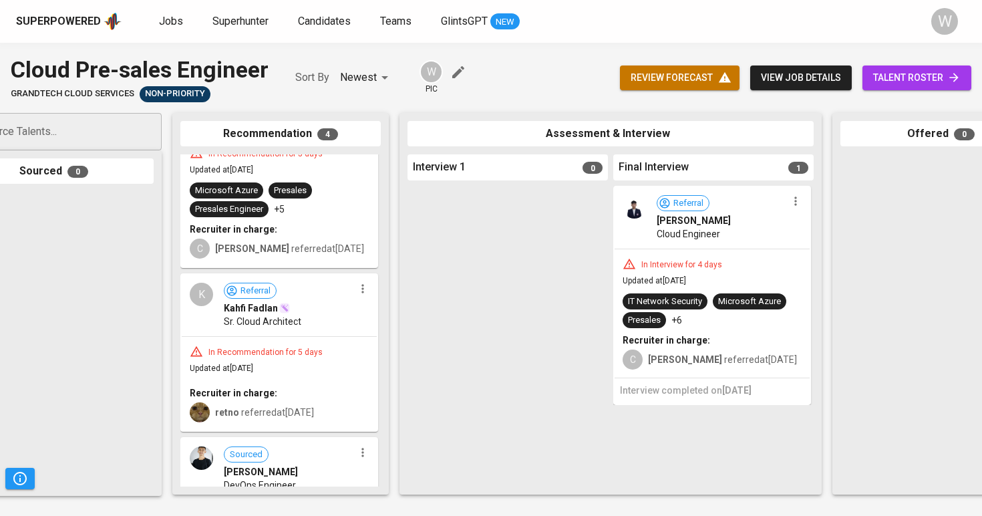
scroll to position [132, 0]
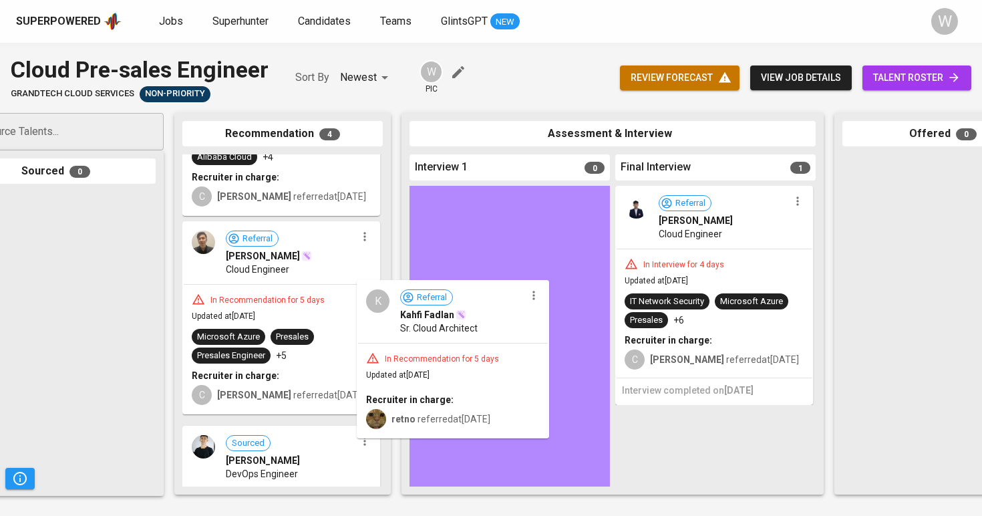
drag, startPoint x: 273, startPoint y: 327, endPoint x: 454, endPoint y: 347, distance: 182.1
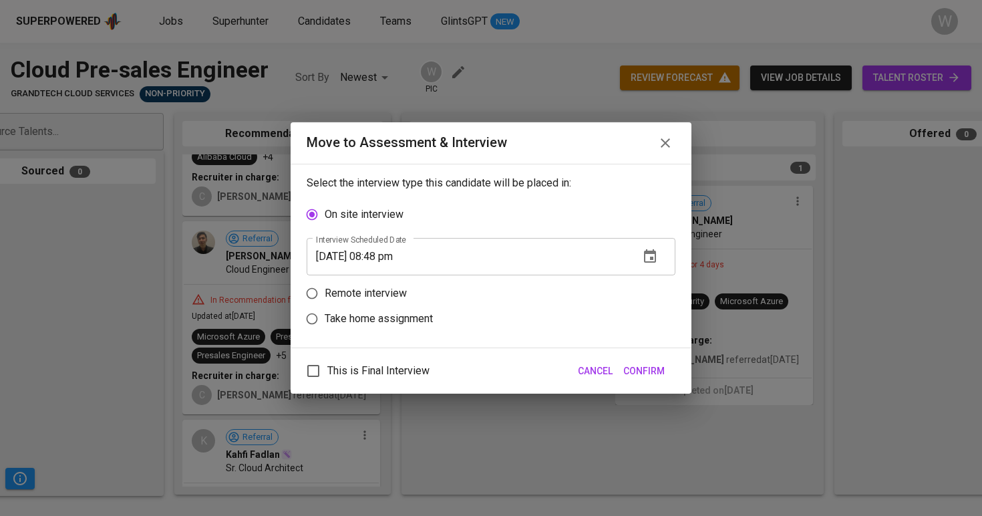
click at [382, 279] on div "On site interview Interview scheduled Date 09/26/2025 08:48 pm Interview schedu…" at bounding box center [491, 267] width 369 height 130
click at [378, 292] on p "Remote interview" at bounding box center [366, 293] width 82 height 16
click at [325, 292] on input "Remote interview" at bounding box center [311, 293] width 25 height 25
radio input "true"
click at [648, 369] on span "Confirm" at bounding box center [644, 371] width 41 height 17
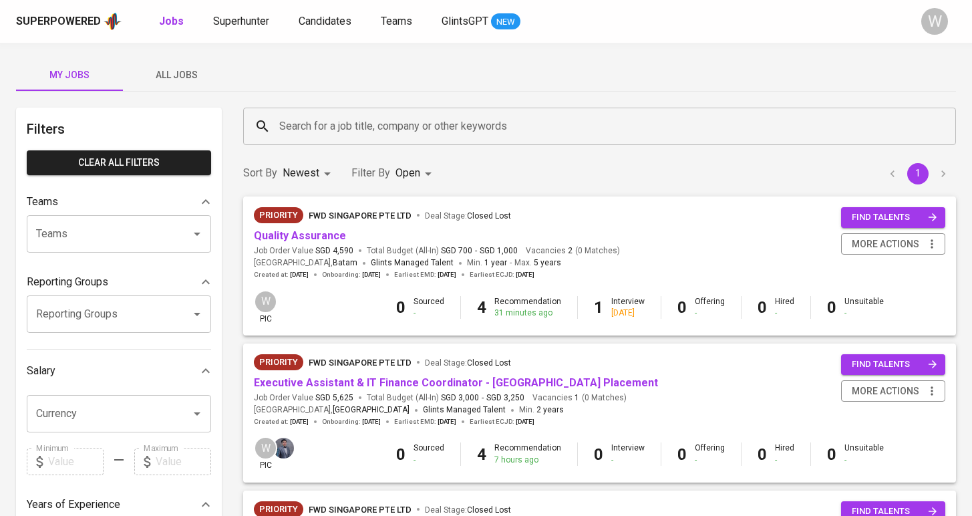
click at [203, 84] on button "All Jobs" at bounding box center [176, 75] width 107 height 32
